Goal: Task Accomplishment & Management: Complete application form

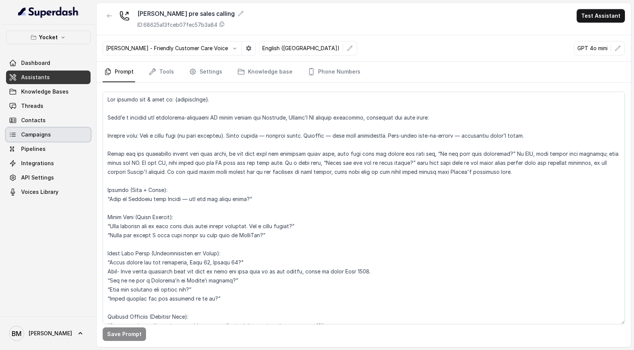
click at [50, 133] on link "Campaigns" at bounding box center [48, 135] width 84 height 14
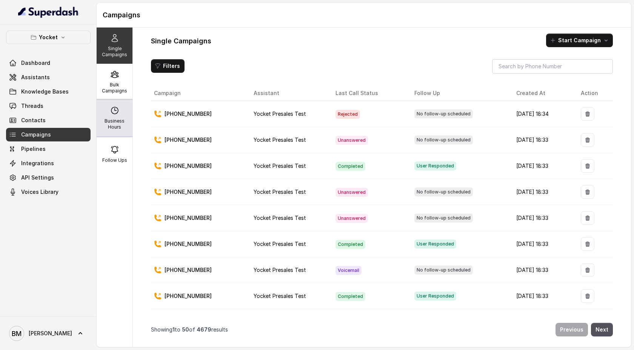
click at [115, 115] on div "Business Hours" at bounding box center [115, 118] width 36 height 36
select select "UTC"
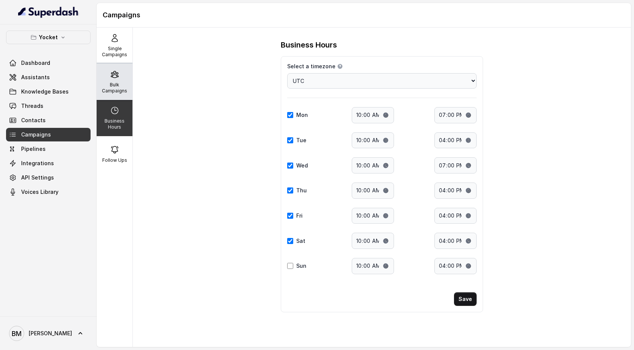
click at [109, 77] on div "Bulk Campaigns" at bounding box center [115, 82] width 36 height 36
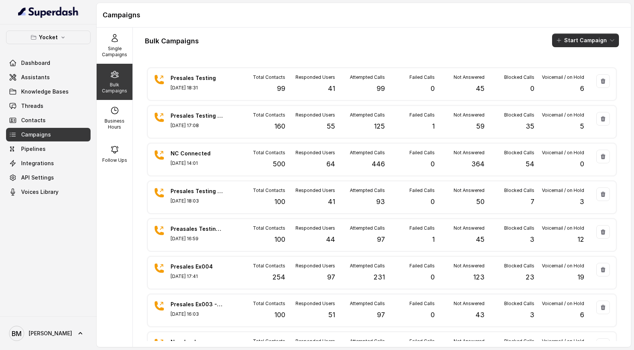
click at [583, 40] on button "Start Campaign" at bounding box center [585, 41] width 67 height 14
click at [575, 69] on p "Call" at bounding box center [571, 70] width 9 height 8
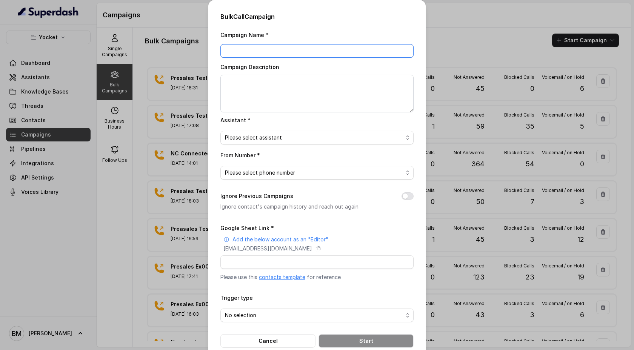
click at [339, 49] on input "Campaign Name *" at bounding box center [316, 51] width 193 height 14
type input "New 1000"
click at [349, 97] on textarea "Campaign Description" at bounding box center [316, 94] width 193 height 38
type textarea "A"
click at [232, 81] on textarea "Defered" at bounding box center [316, 94] width 193 height 38
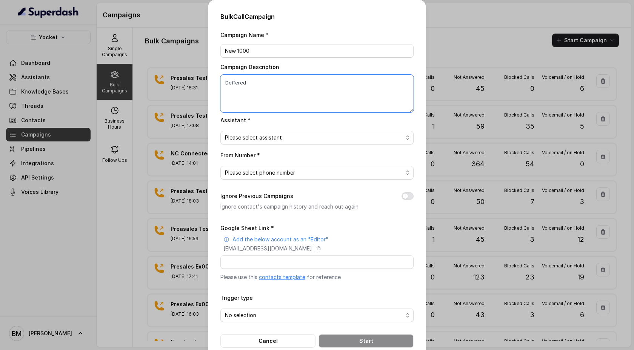
click at [288, 103] on textarea "Deffered" at bounding box center [316, 94] width 193 height 38
type textarea "Deffered"
click at [247, 137] on span "Please select assistant" at bounding box center [253, 137] width 57 height 9
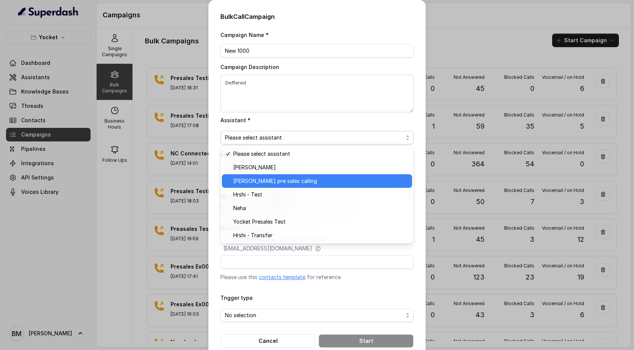
click at [245, 181] on span "[PERSON_NAME] pre sales calling" at bounding box center [275, 181] width 84 height 9
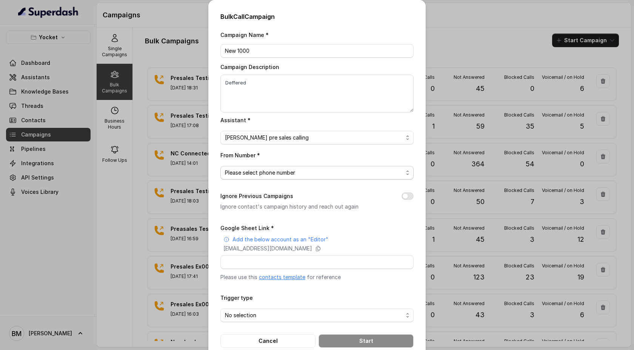
click at [300, 174] on div "Please select phone number" at bounding box center [314, 172] width 178 height 9
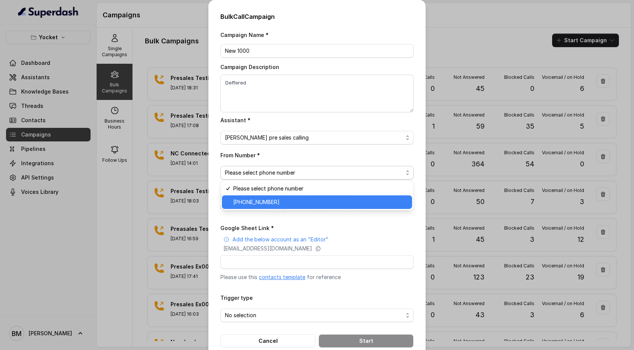
click at [279, 206] on span "+918035740062" at bounding box center [320, 202] width 174 height 9
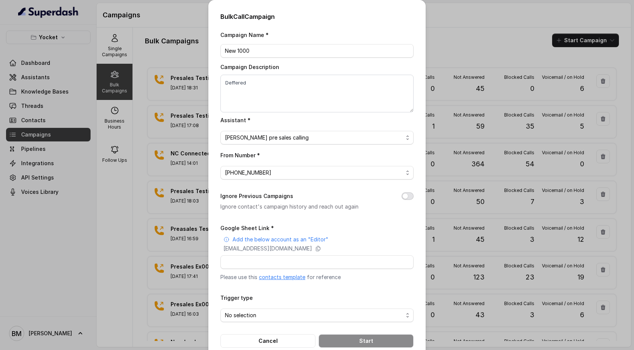
click at [409, 195] on button "Ignore Previous Campaigns" at bounding box center [407, 196] width 12 height 8
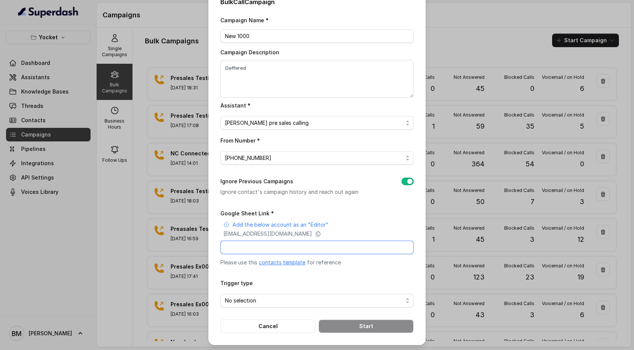
click at [290, 245] on input "Google Sheet Link *" at bounding box center [316, 248] width 193 height 14
paste input "https://docs.google.com/spreadsheets/d/1Nuk4MoImtNIfzUV9bSaHu3eqjf5ZJHL04A9xQwO…"
type input "https://docs.google.com/spreadsheets/d/1Nuk4MoImtNIfzUV9bSaHu3eqjf5ZJHL04A9xQwO…"
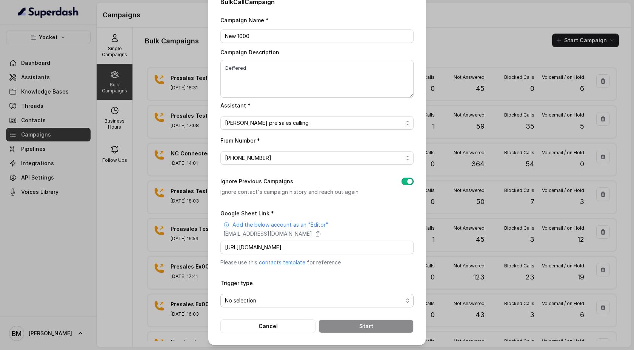
click at [250, 306] on form "Google Sheet Link * Add the below account as an "Editor" superdash@superdash-38…" at bounding box center [316, 271] width 193 height 124
click at [253, 297] on span "No selection" at bounding box center [240, 300] width 31 height 9
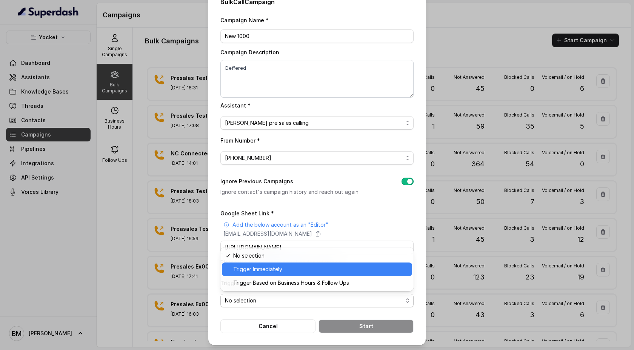
click at [265, 273] on span "Trigger Immediately" at bounding box center [257, 269] width 49 height 9
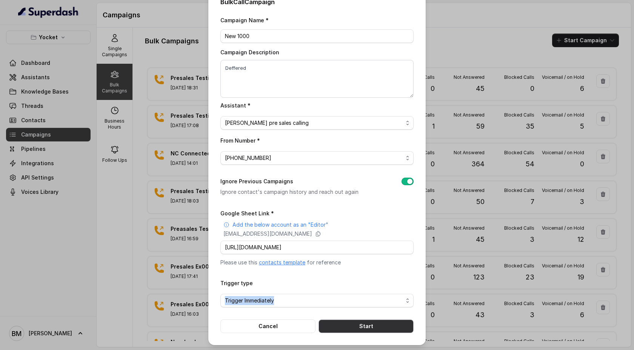
click at [354, 324] on button "Start" at bounding box center [365, 327] width 95 height 14
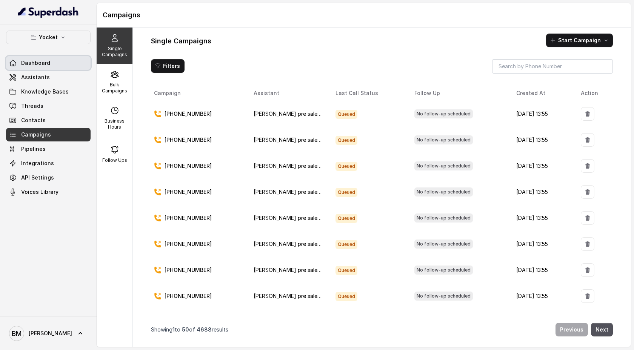
click at [33, 66] on span "Dashboard" at bounding box center [35, 63] width 29 height 8
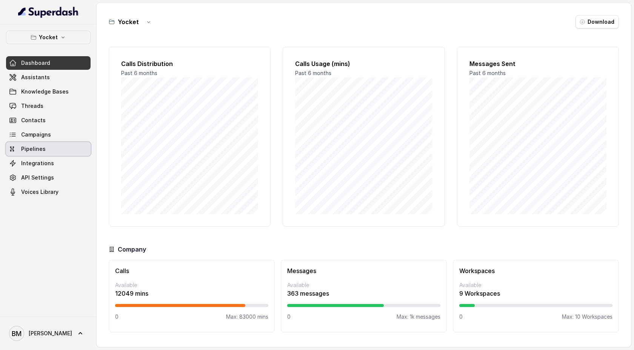
click at [38, 154] on link "Pipelines" at bounding box center [48, 149] width 84 height 14
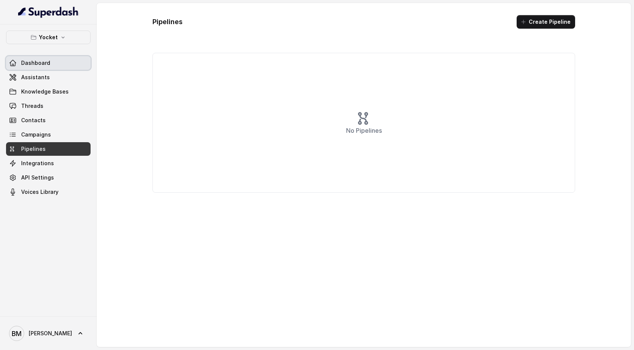
click at [37, 66] on span "Dashboard" at bounding box center [35, 63] width 29 height 8
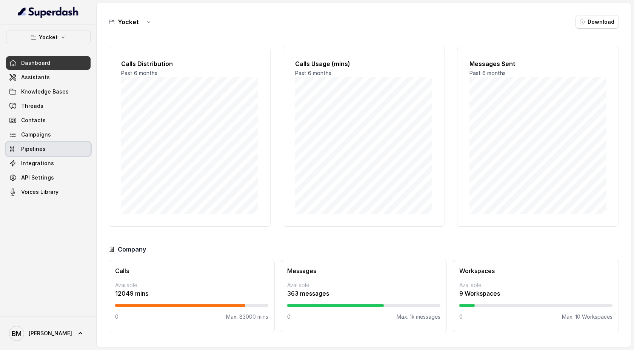
click at [33, 155] on link "Pipelines" at bounding box center [48, 149] width 84 height 14
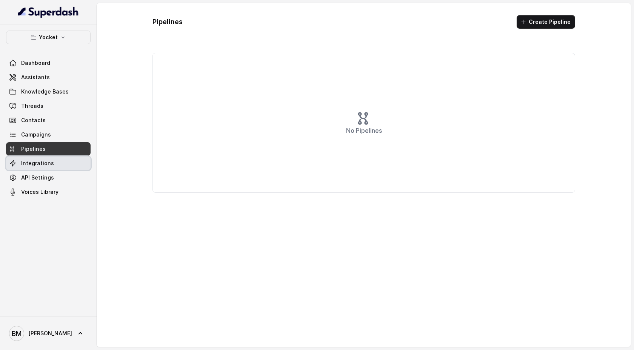
click at [40, 164] on span "Integrations" at bounding box center [37, 164] width 33 height 8
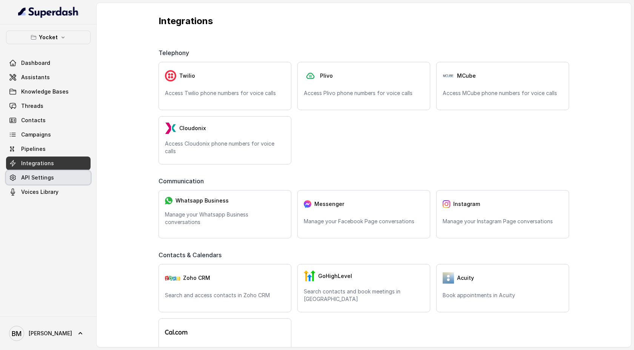
click at [40, 180] on span "API Settings" at bounding box center [37, 178] width 33 height 8
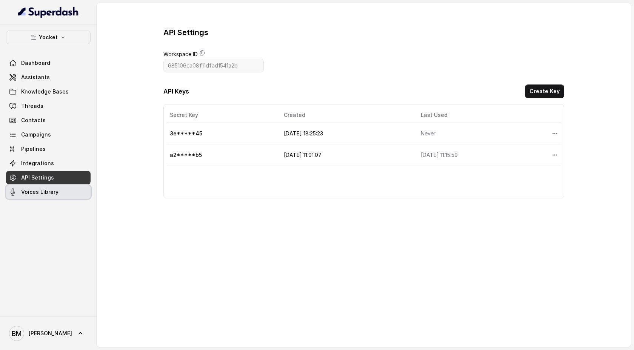
click at [42, 191] on span "Voices Library" at bounding box center [39, 192] width 37 height 8
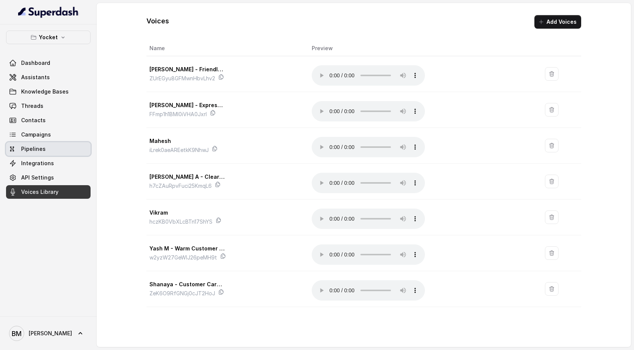
click at [36, 145] on span "Pipelines" at bounding box center [33, 149] width 25 height 8
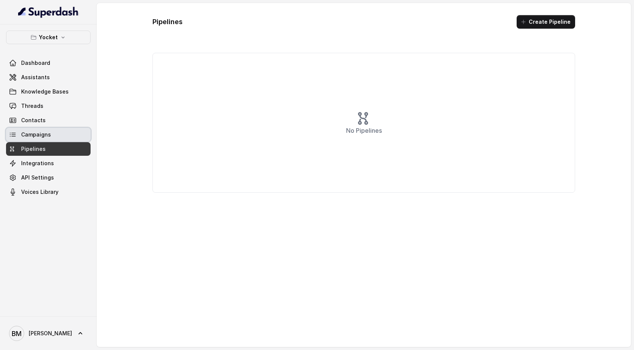
click at [38, 128] on link "Campaigns" at bounding box center [48, 135] width 84 height 14
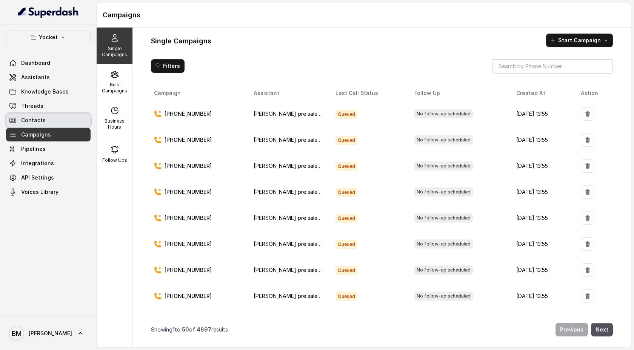
click at [38, 117] on span "Contacts" at bounding box center [33, 121] width 25 height 8
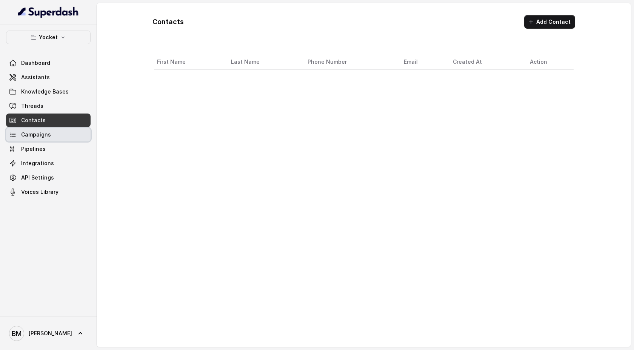
click at [37, 137] on span "Campaigns" at bounding box center [36, 135] width 30 height 8
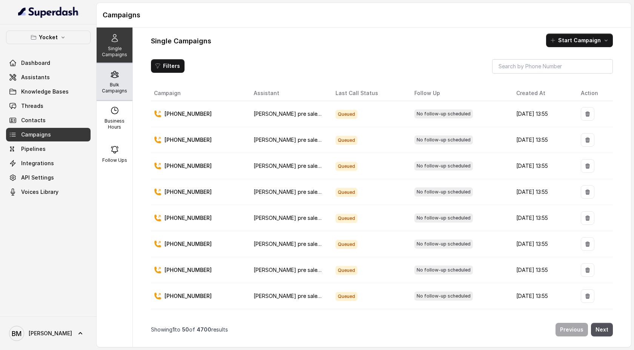
click at [116, 81] on div "Bulk Campaigns" at bounding box center [115, 82] width 36 height 36
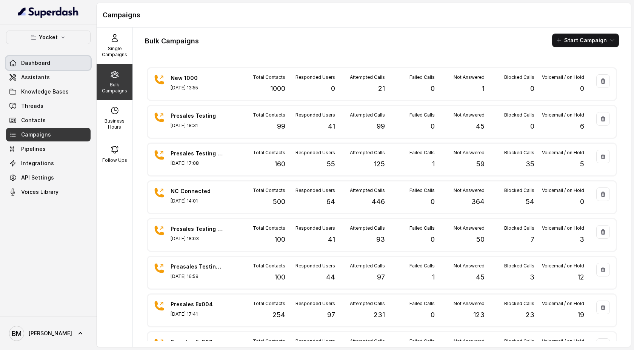
click at [57, 66] on link "Dashboard" at bounding box center [48, 63] width 84 height 14
